Goal: Unclear

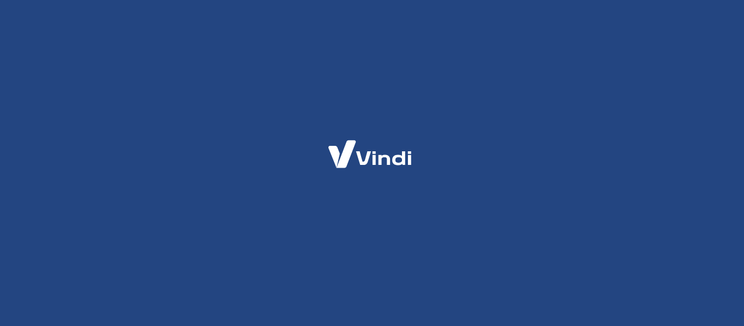
click at [382, 180] on div at bounding box center [371, 163] width 113 height 69
click at [539, 144] on div at bounding box center [372, 163] width 744 height 326
click at [156, 148] on div at bounding box center [372, 163] width 744 height 326
click at [416, 178] on icon at bounding box center [369, 154] width 109 height 51
click at [395, 163] on icon at bounding box center [398, 158] width 13 height 14
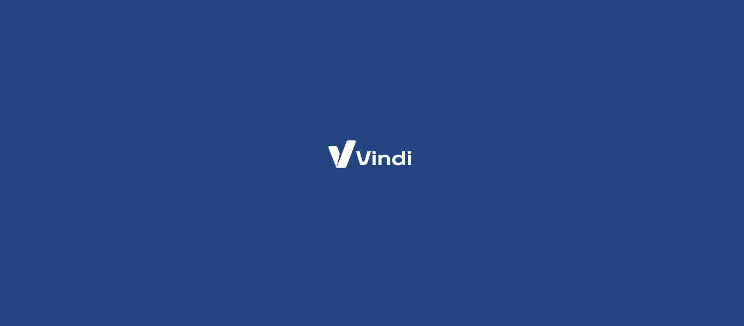
click at [368, 142] on icon at bounding box center [369, 154] width 109 height 51
click at [303, 265] on div at bounding box center [372, 163] width 744 height 326
drag, startPoint x: 281, startPoint y: 290, endPoint x: 318, endPoint y: 282, distance: 38.0
click at [284, 291] on div at bounding box center [372, 163] width 744 height 326
click at [205, 145] on div at bounding box center [372, 163] width 744 height 326
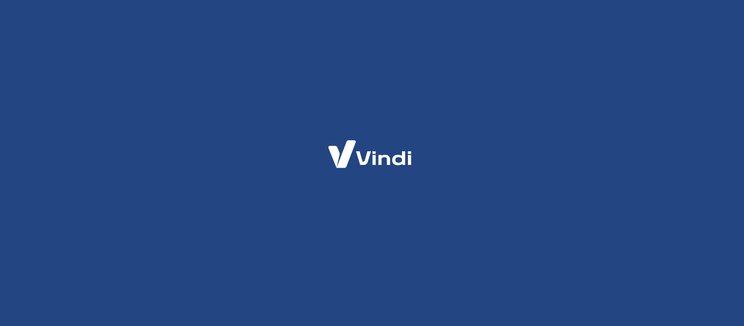
click at [340, 174] on icon at bounding box center [369, 154] width 109 height 51
click at [256, 197] on div at bounding box center [372, 163] width 744 height 326
click at [502, 168] on div at bounding box center [372, 163] width 744 height 326
click at [174, 130] on div at bounding box center [372, 163] width 744 height 326
click at [539, 107] on div at bounding box center [372, 163] width 744 height 326
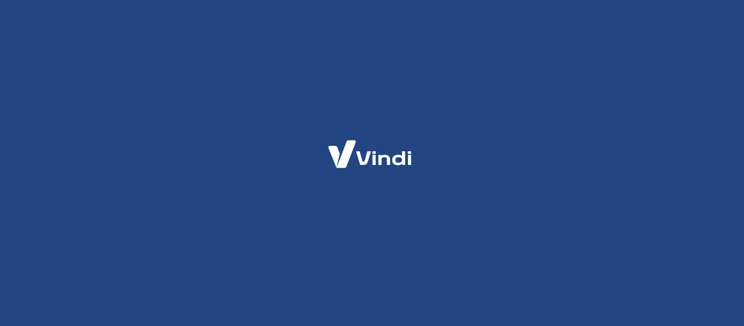
click at [220, 227] on div at bounding box center [372, 163] width 744 height 326
